Goal: Navigation & Orientation: Go to known website

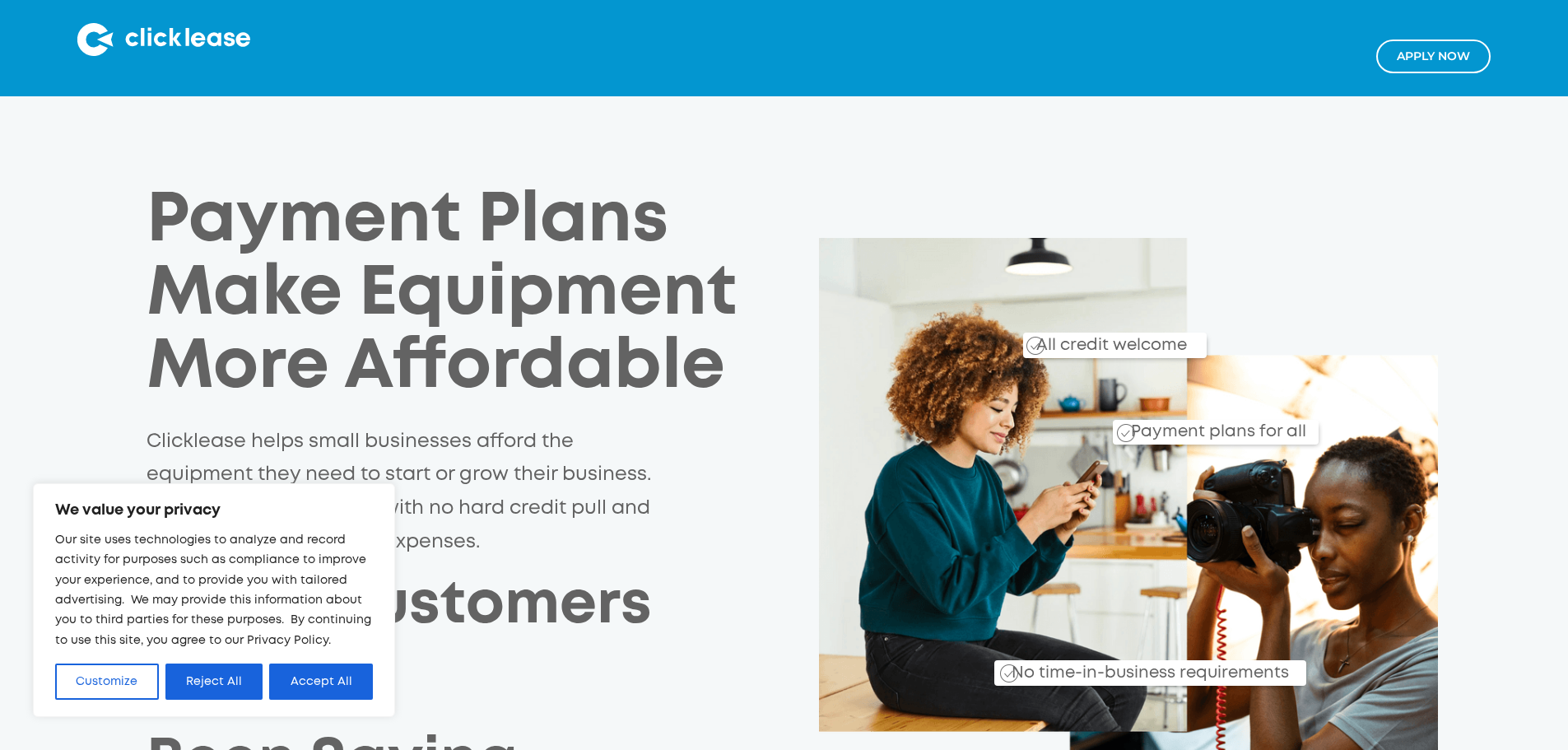
click at [225, 674] on button "Reject All" at bounding box center [214, 682] width 98 height 37
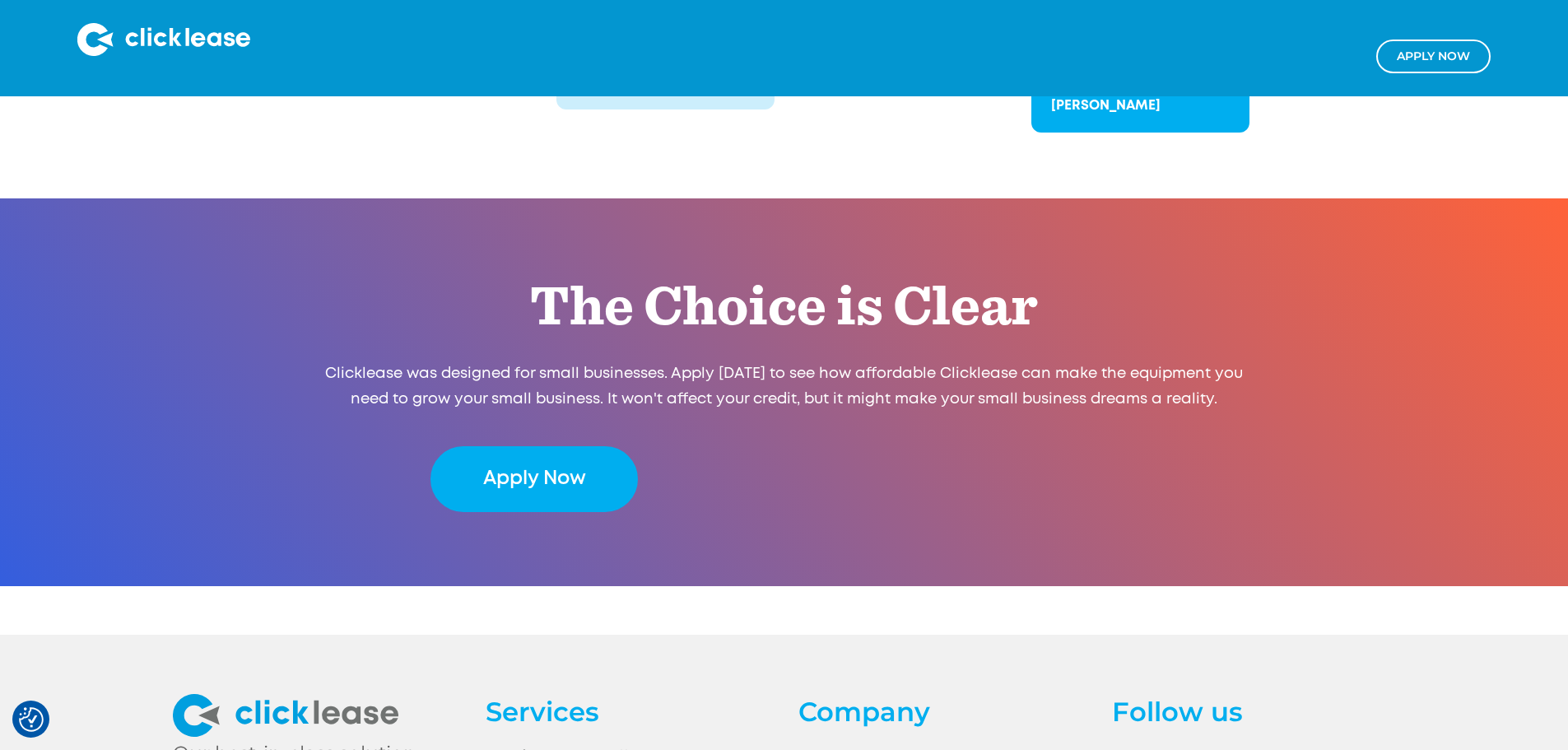
scroll to position [3311, 0]
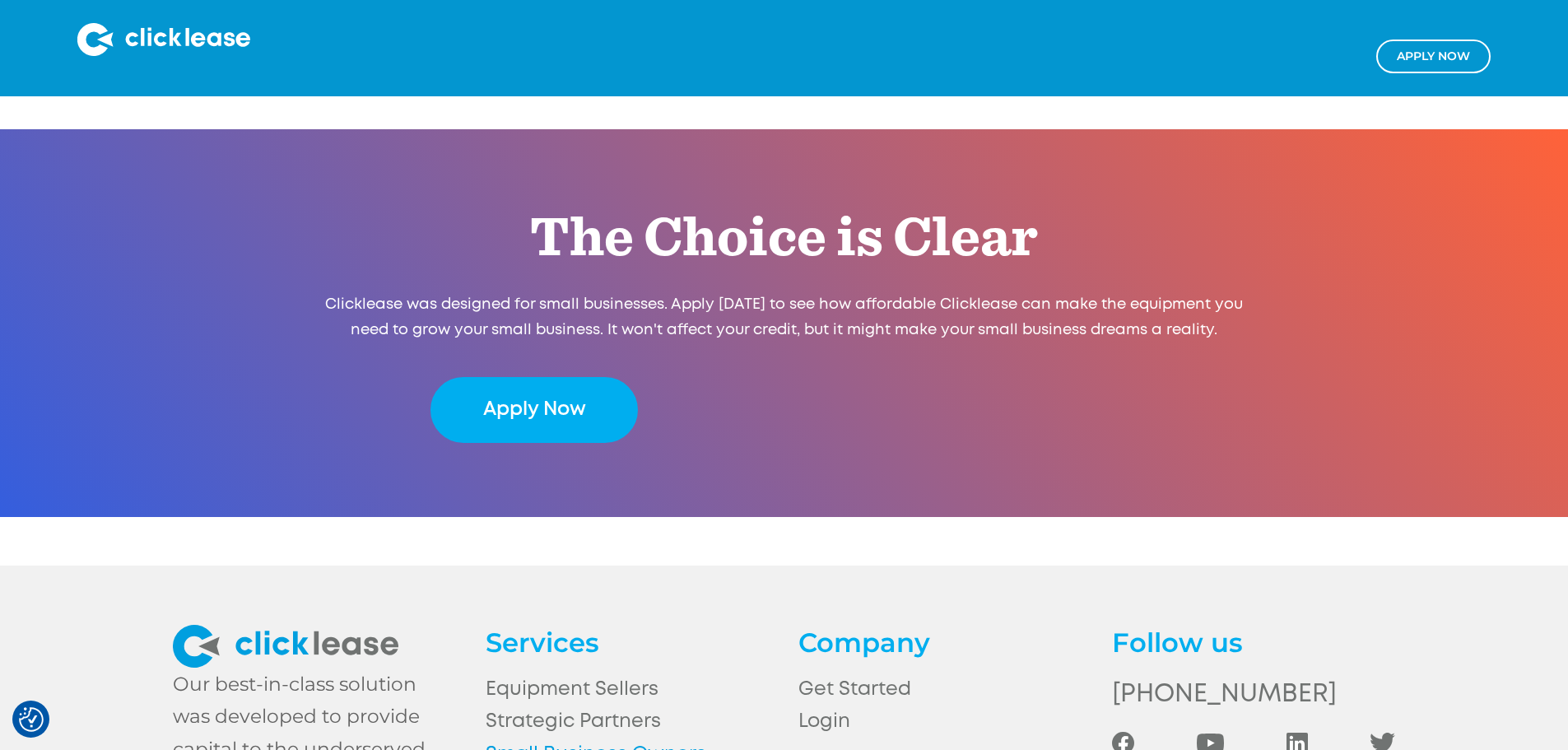
click at [559, 739] on link "Small Business Owners" at bounding box center [627, 754] width 284 height 32
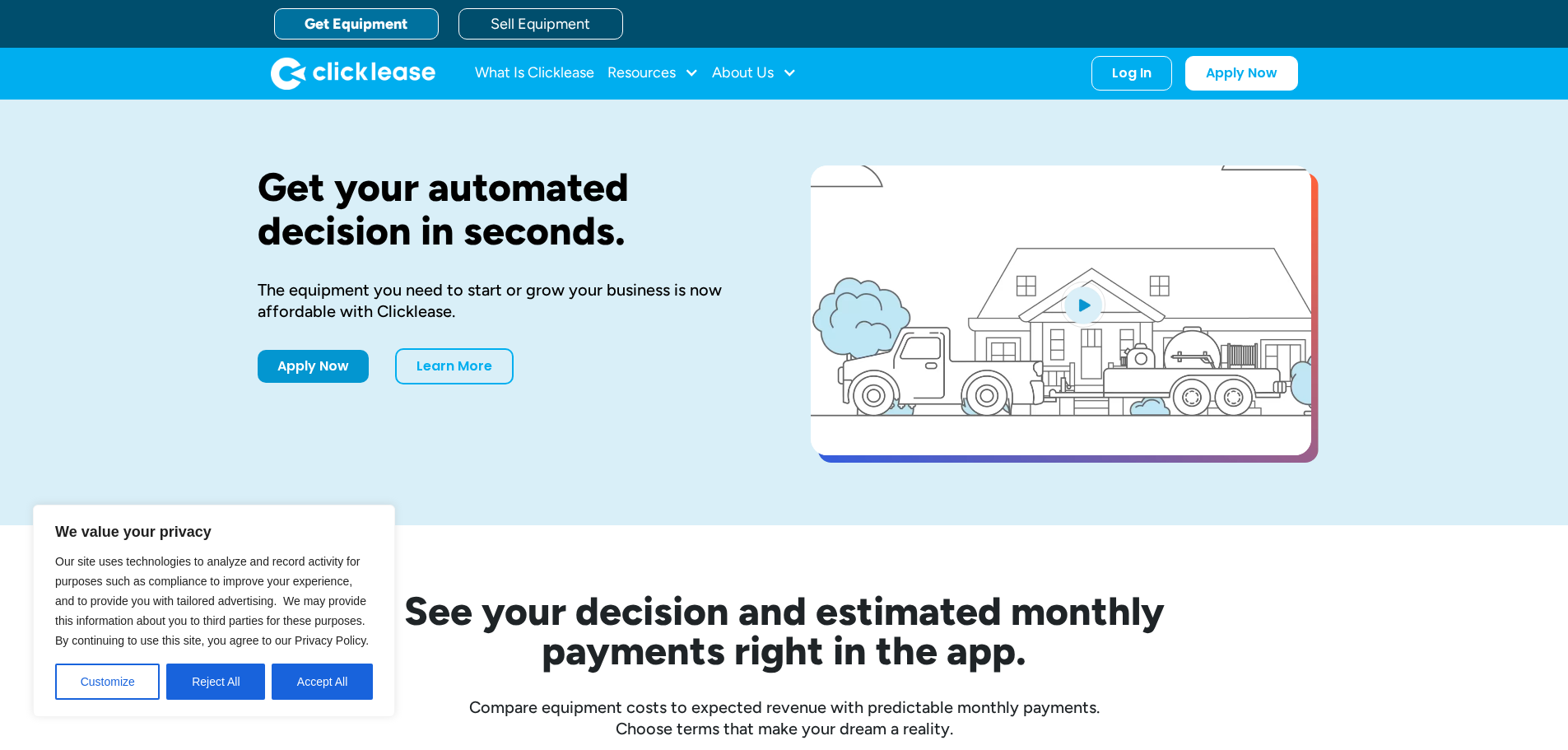
drag, startPoint x: 244, startPoint y: 676, endPoint x: 324, endPoint y: 691, distance: 81.4
click at [244, 676] on button "Reject All" at bounding box center [216, 682] width 99 height 37
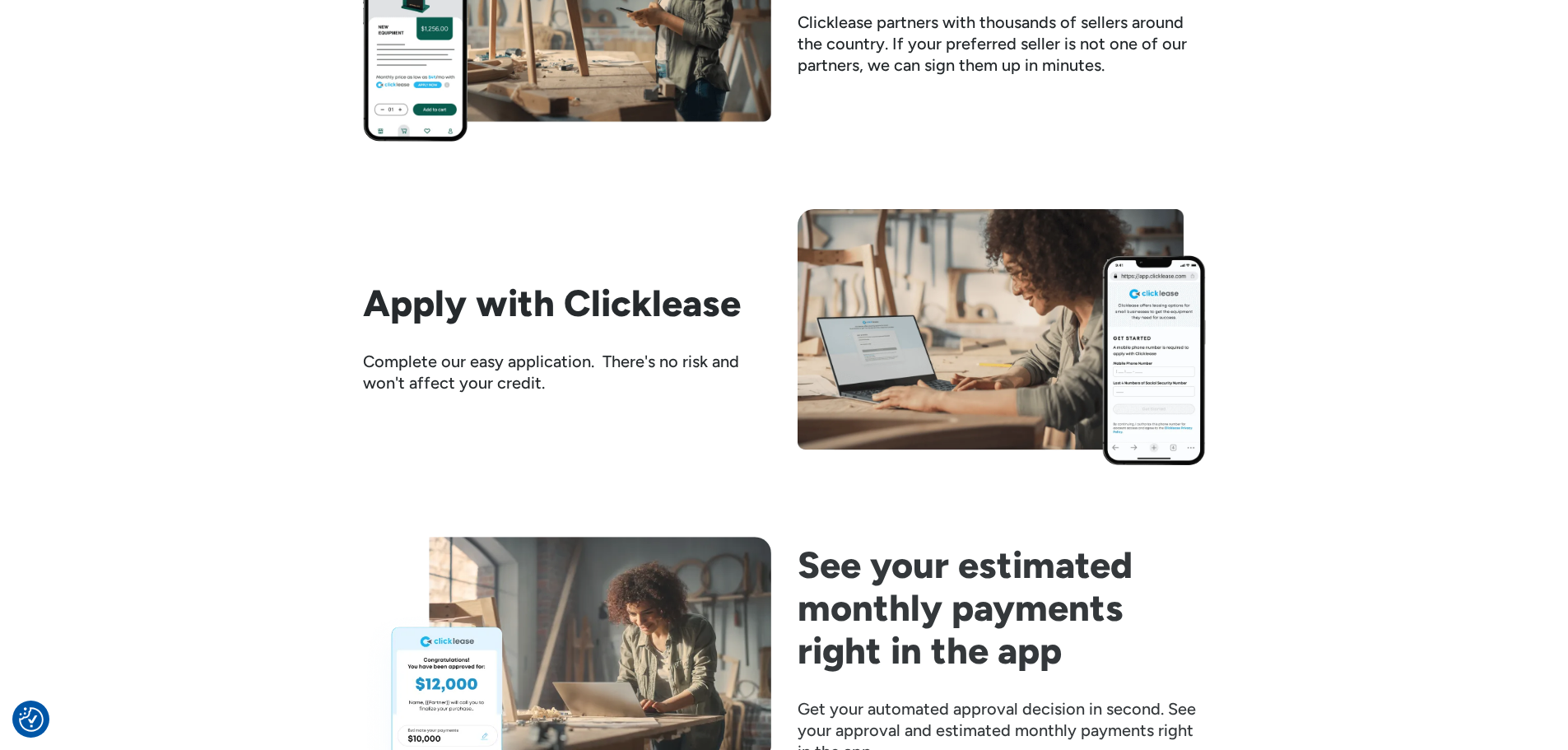
scroll to position [1809, 0]
